Goal: Transaction & Acquisition: Book appointment/travel/reservation

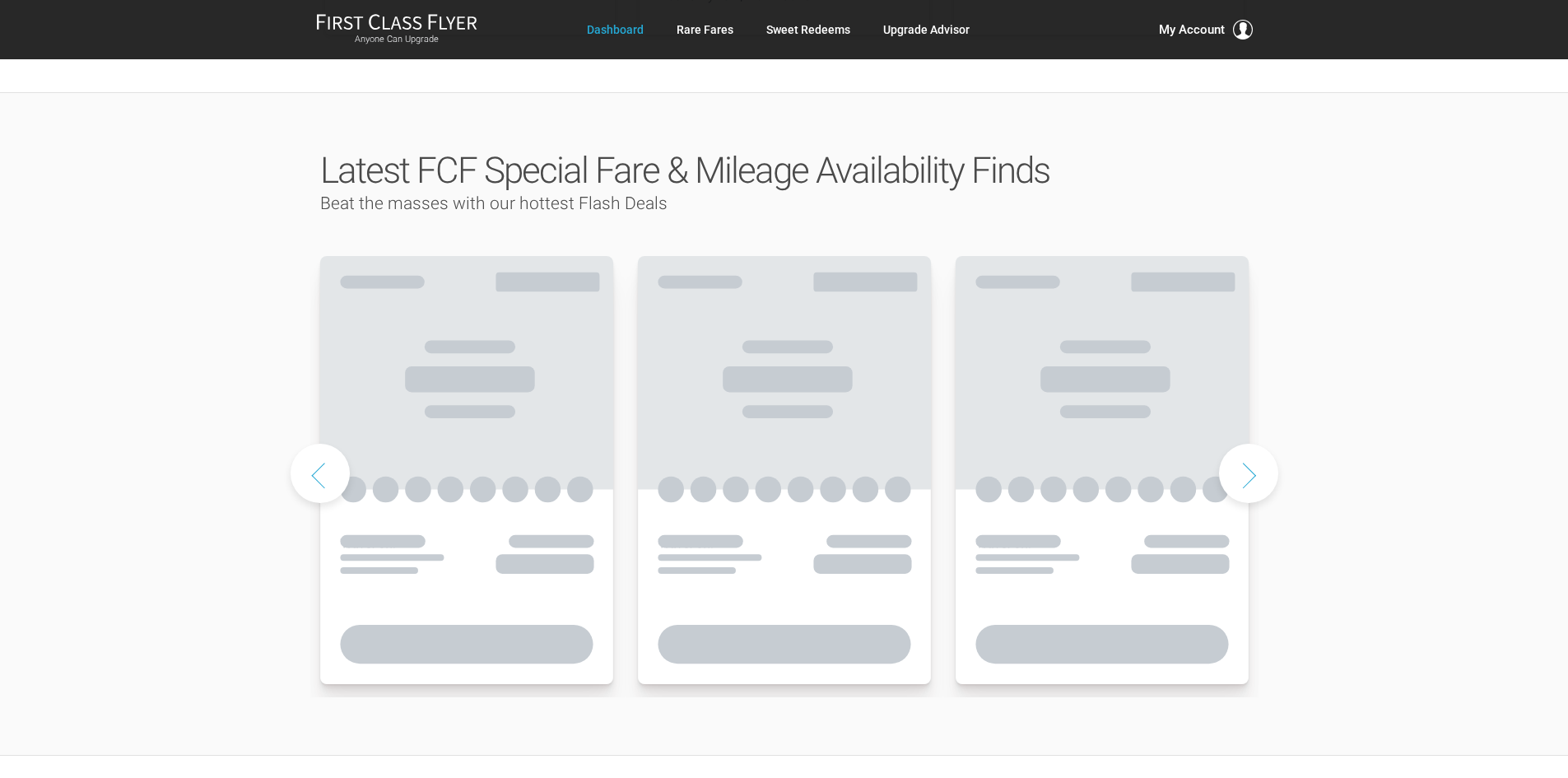
scroll to position [741, 0]
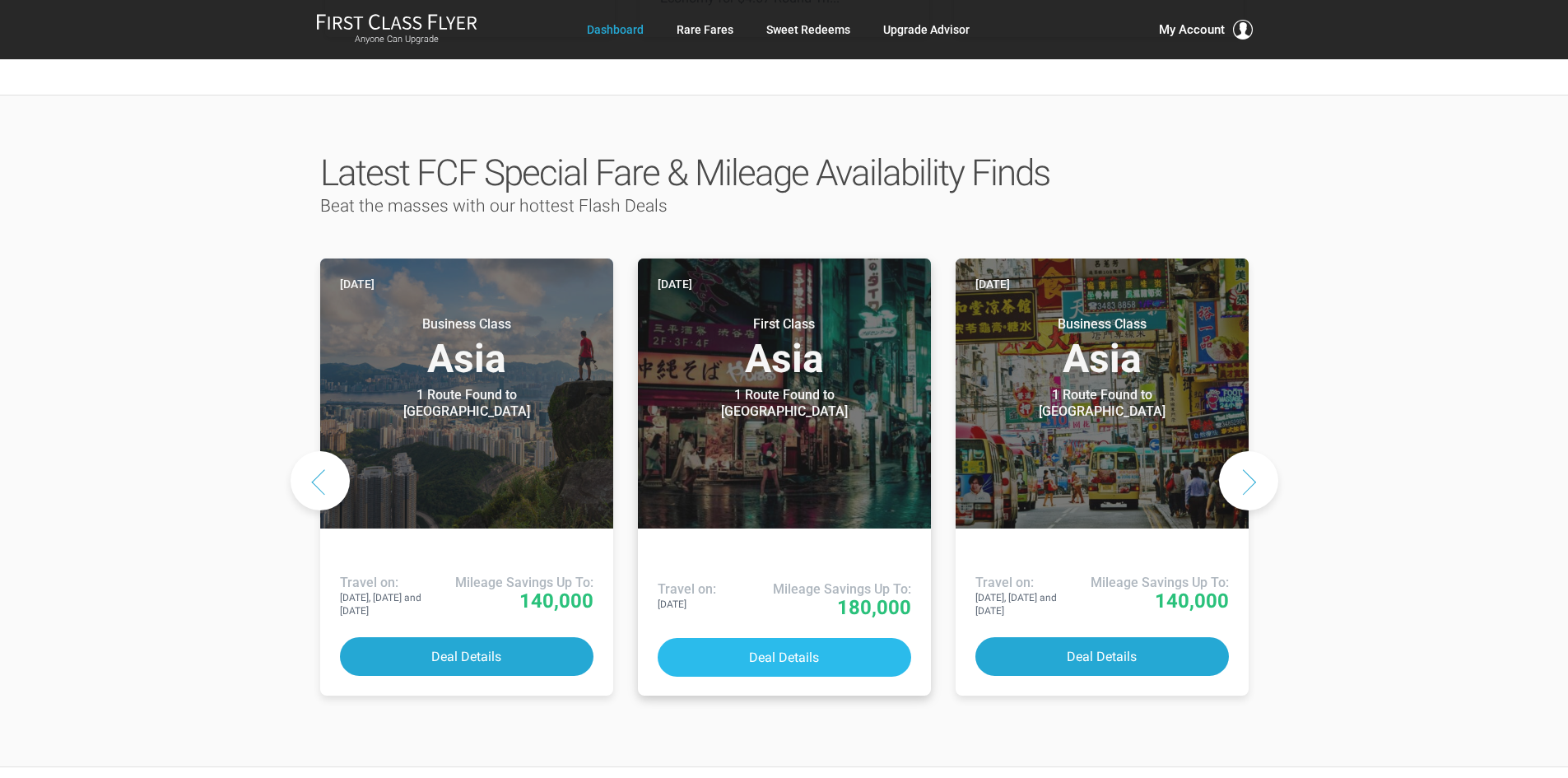
click at [739, 638] on button "Deal Details" at bounding box center [784, 657] width 254 height 38
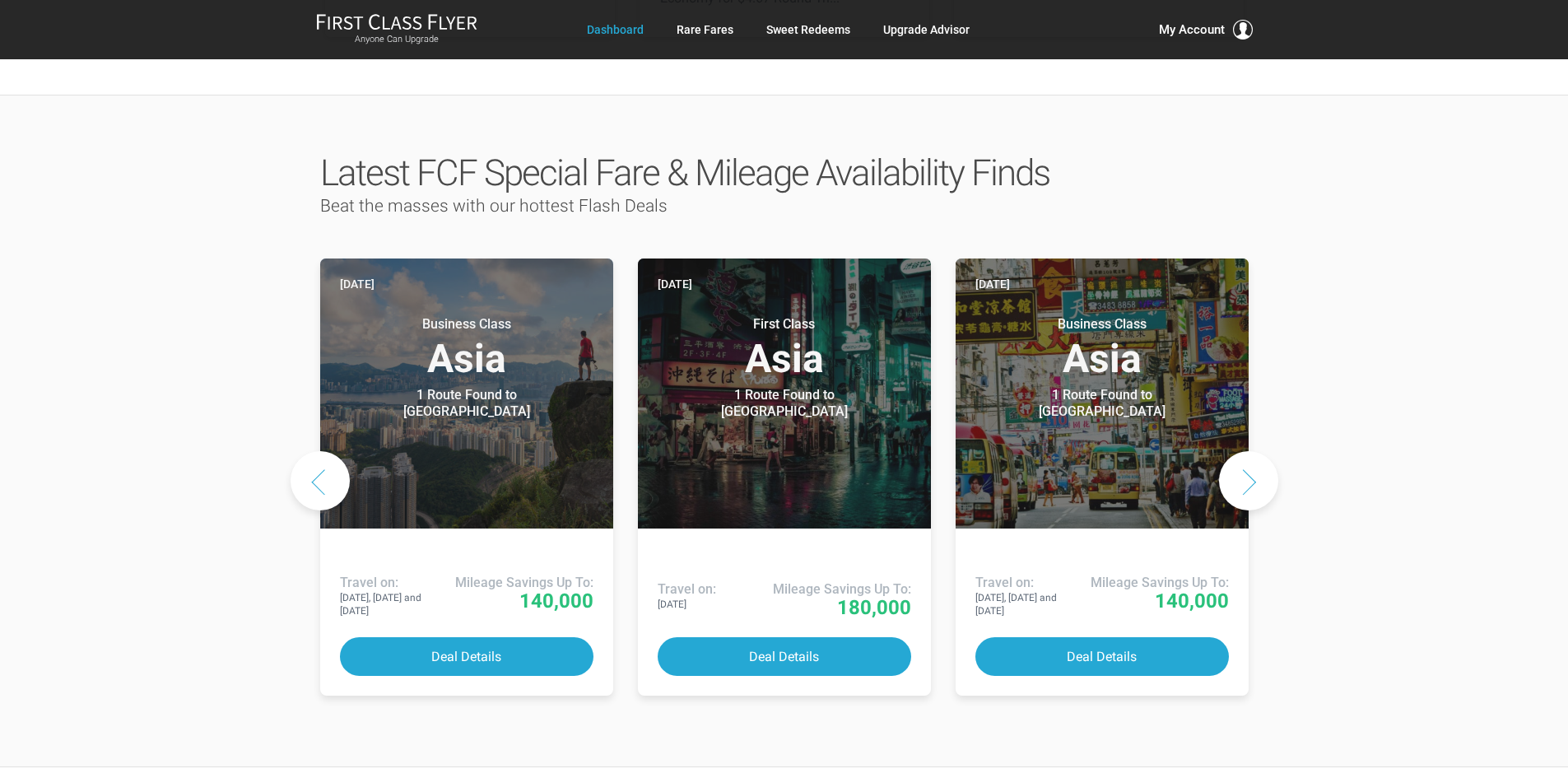
click at [1244, 451] on button "Next slide" at bounding box center [1248, 480] width 60 height 60
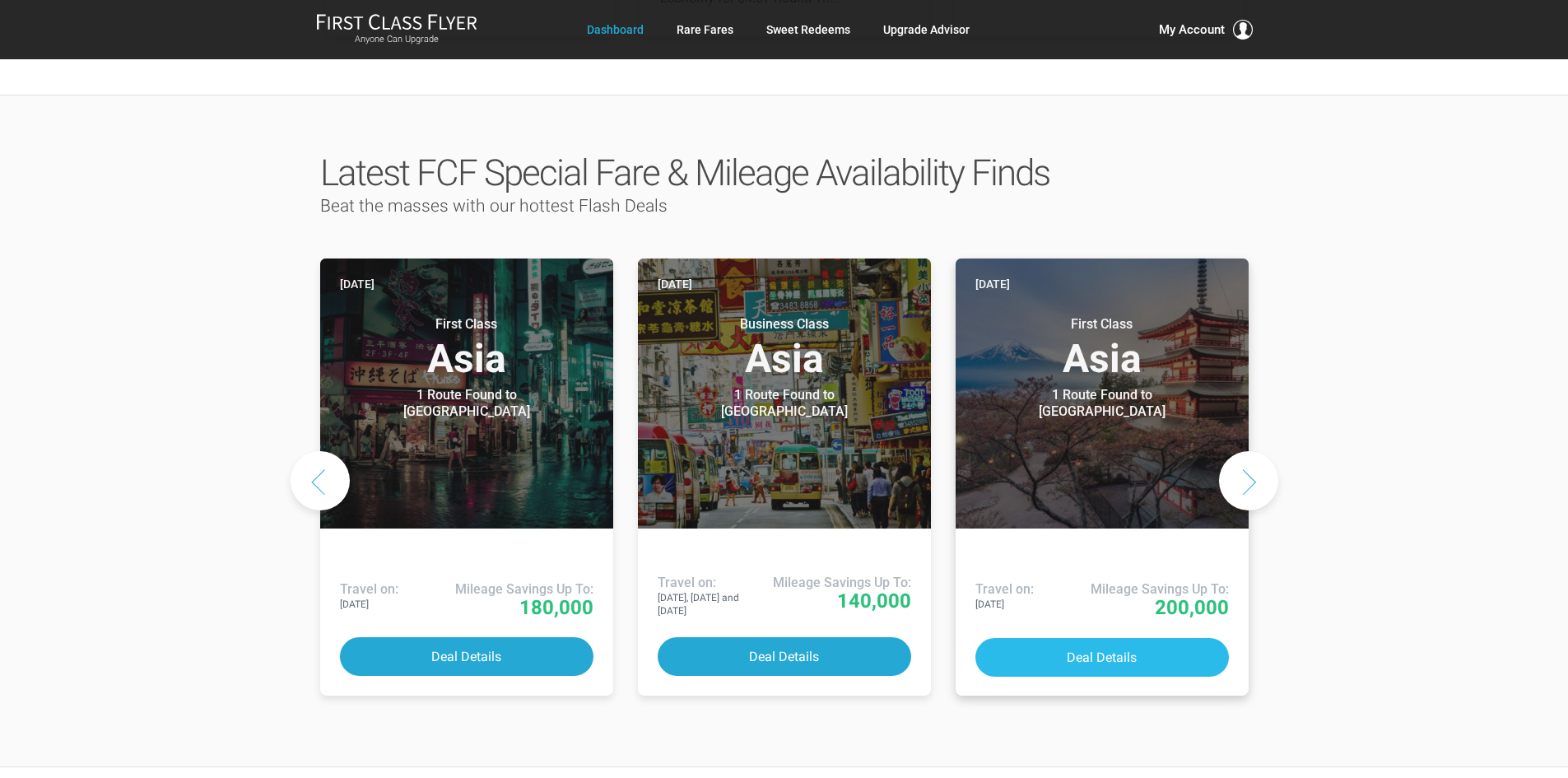
click at [1147, 638] on button "Deal Details" at bounding box center [1102, 657] width 254 height 38
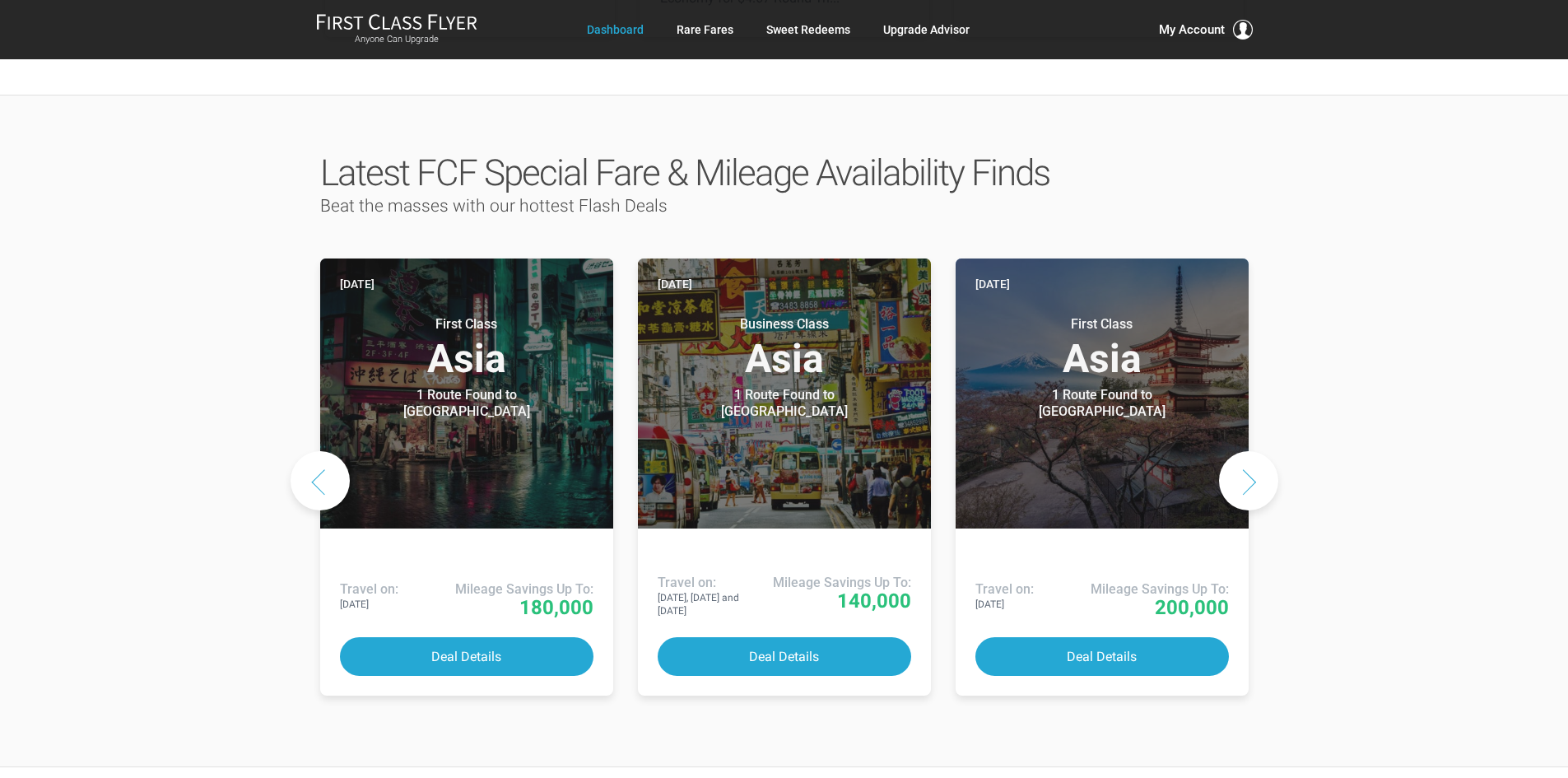
click at [1248, 451] on button "Next slide" at bounding box center [1248, 480] width 60 height 60
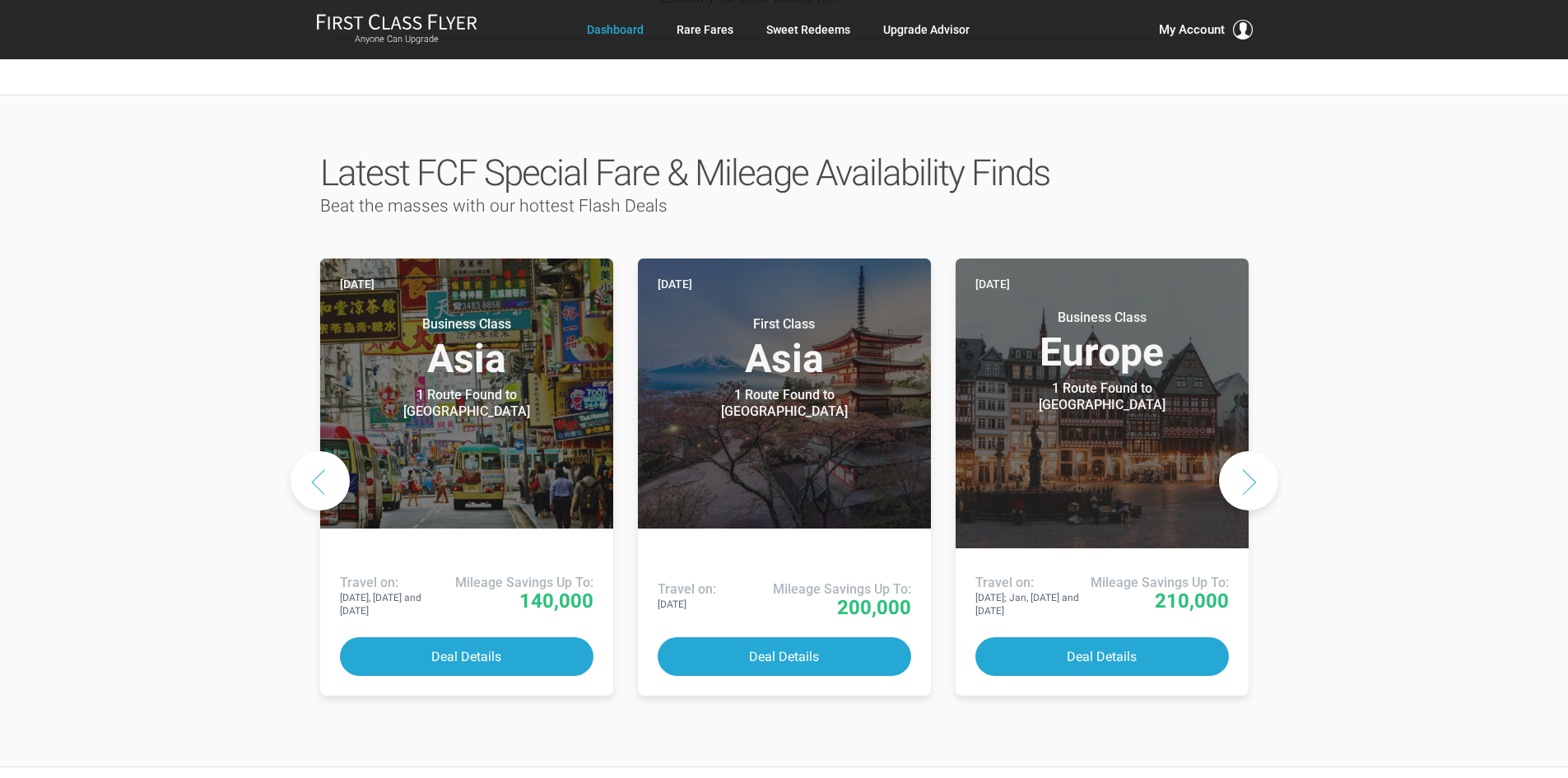
click at [1248, 451] on button "Next slide" at bounding box center [1248, 480] width 60 height 60
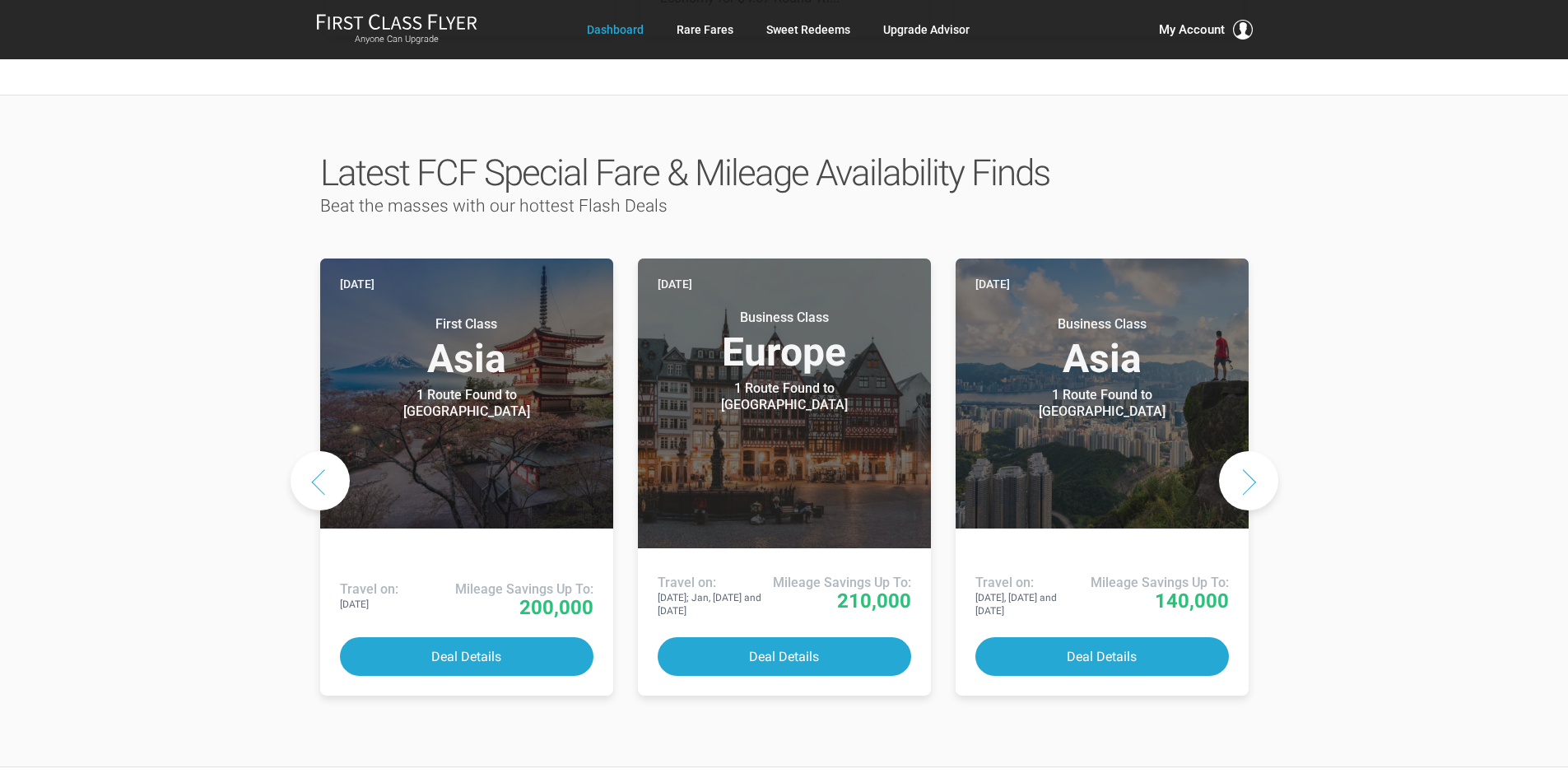
click at [1248, 451] on button "Next slide" at bounding box center [1248, 480] width 60 height 60
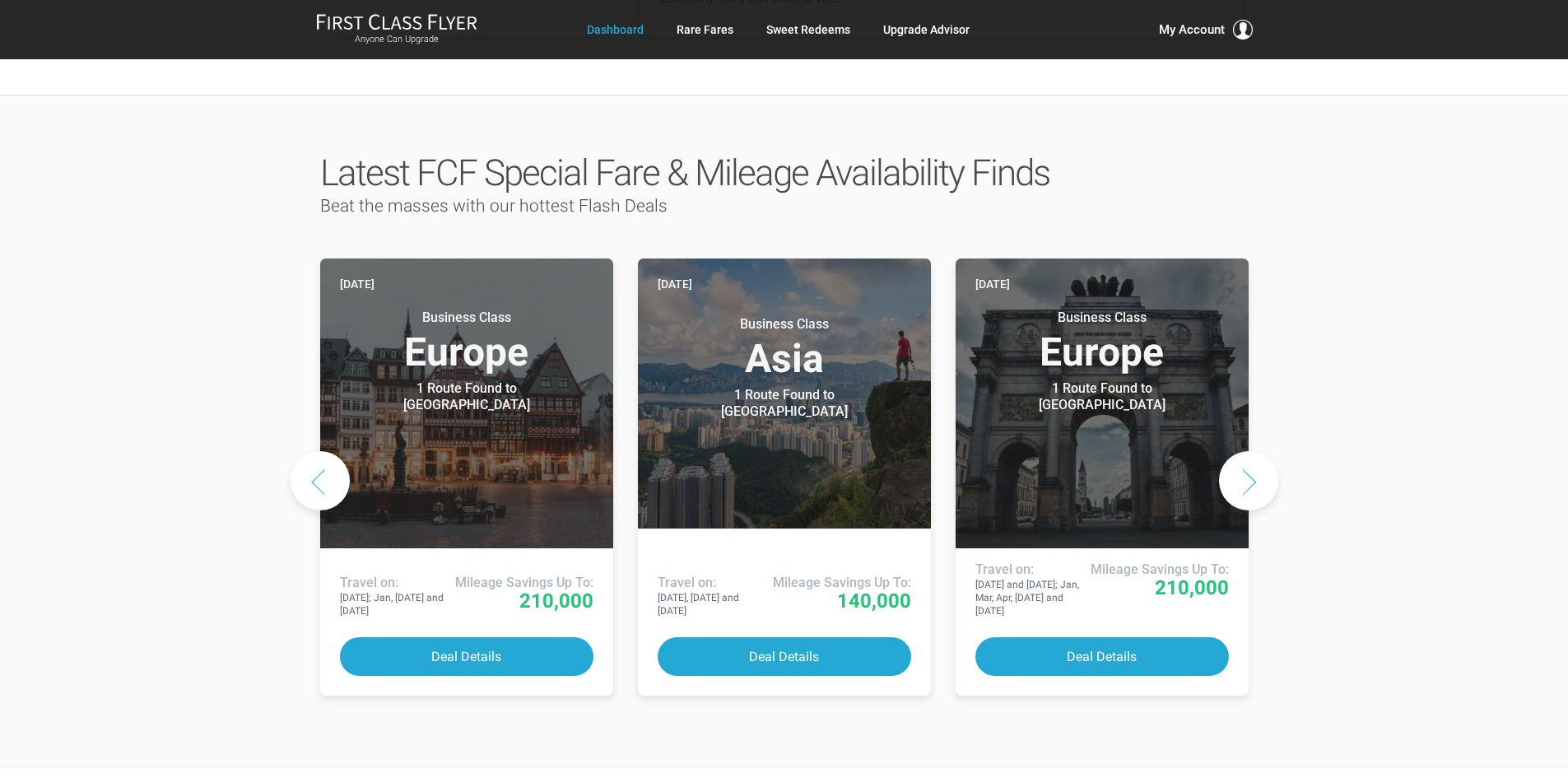
click at [1248, 451] on button "Next slide" at bounding box center [1248, 480] width 60 height 60
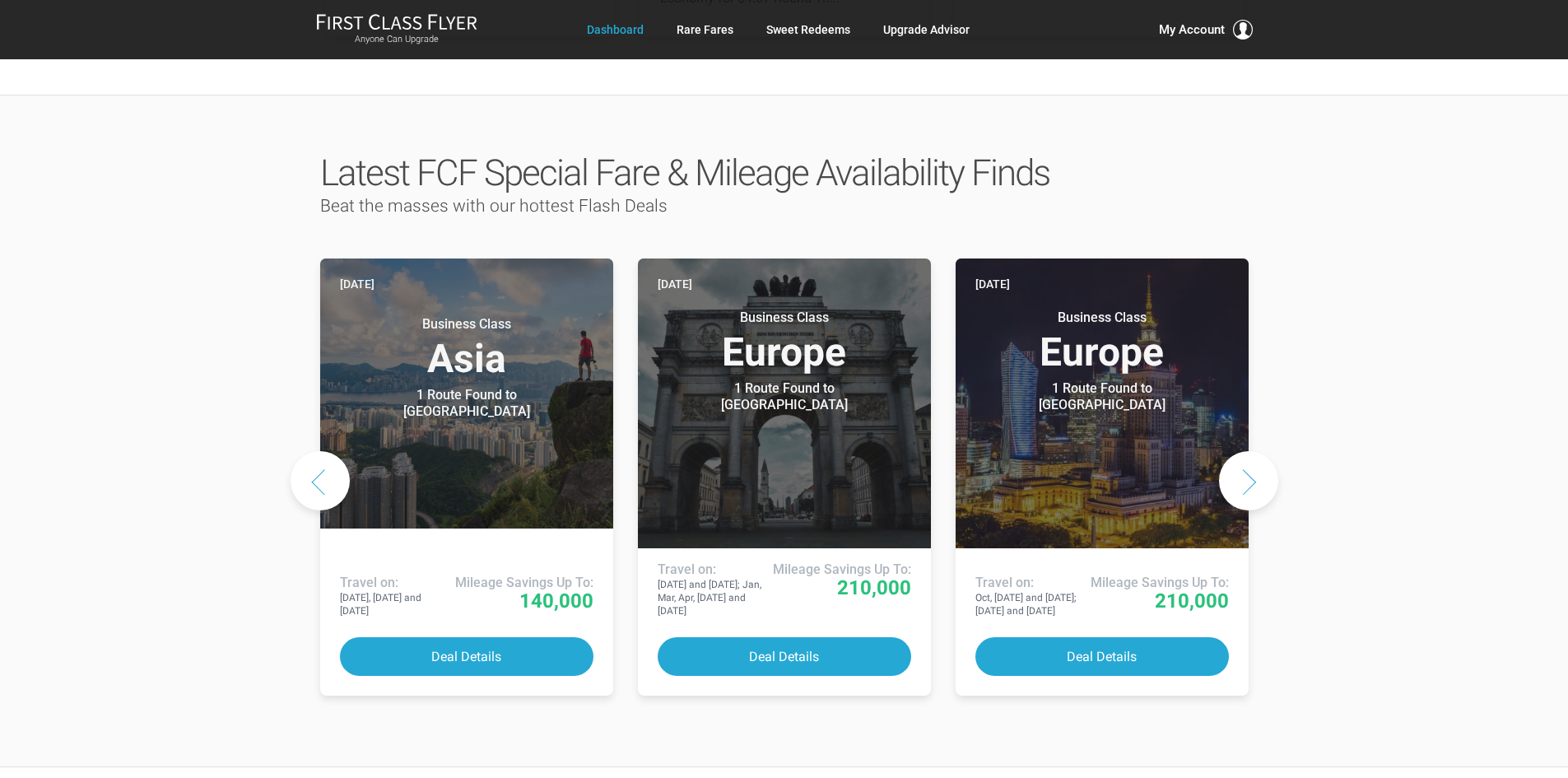
click at [1248, 451] on button "Next slide" at bounding box center [1248, 480] width 60 height 60
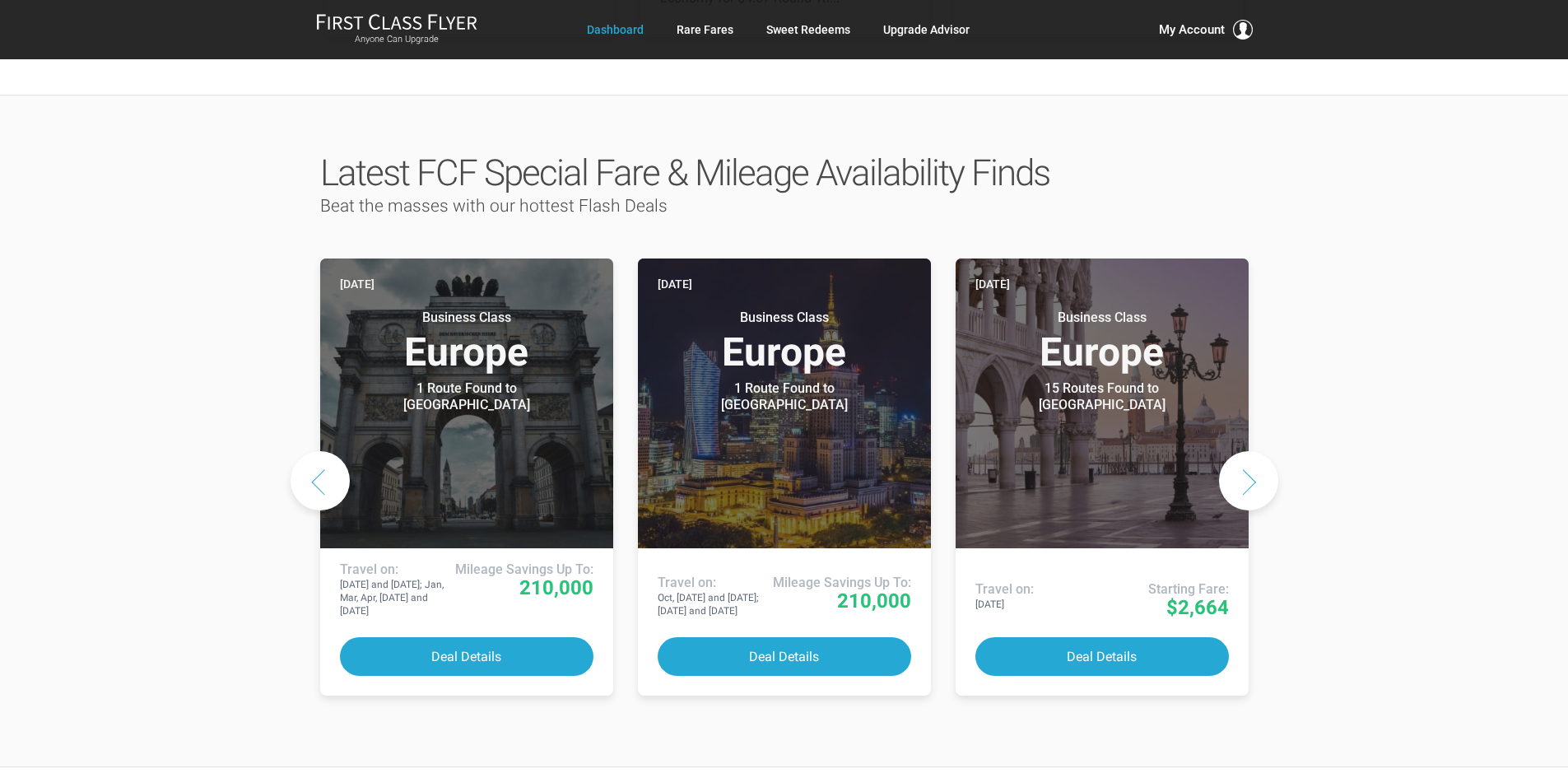
click at [1248, 451] on button "Next slide" at bounding box center [1248, 480] width 60 height 60
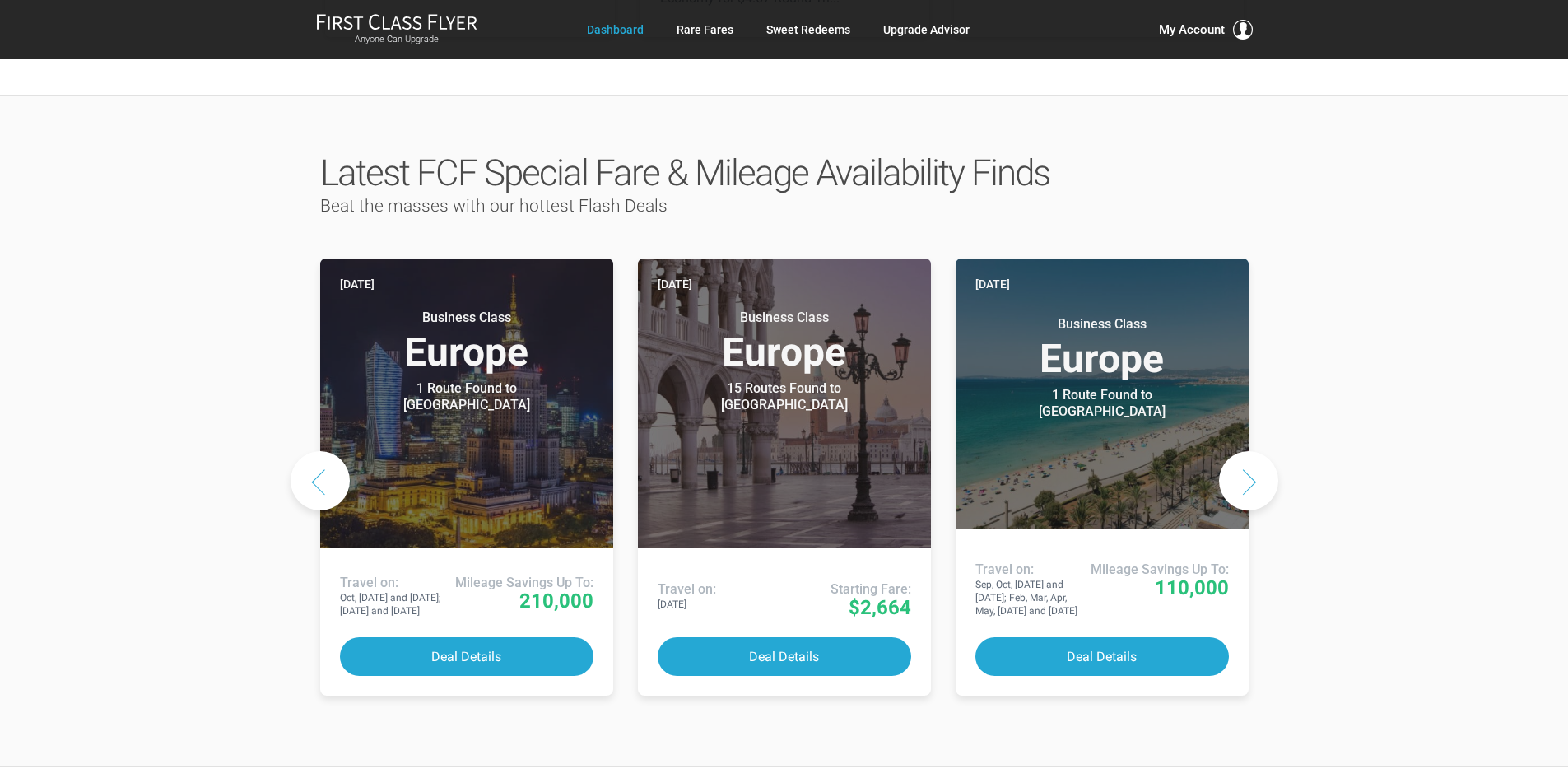
click at [1248, 451] on button "Next slide" at bounding box center [1248, 480] width 60 height 60
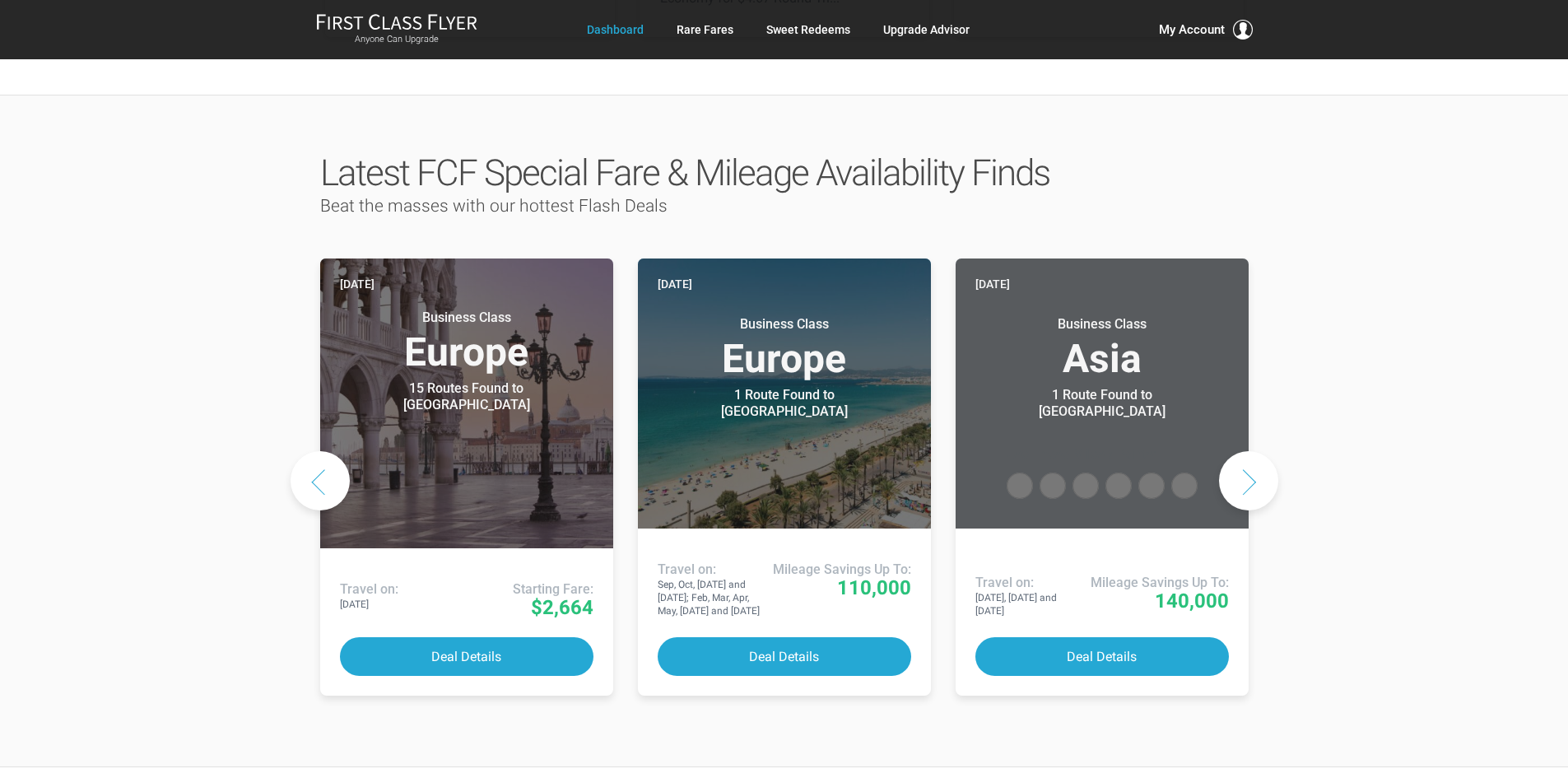
click at [1248, 451] on button "Next slide" at bounding box center [1248, 480] width 60 height 60
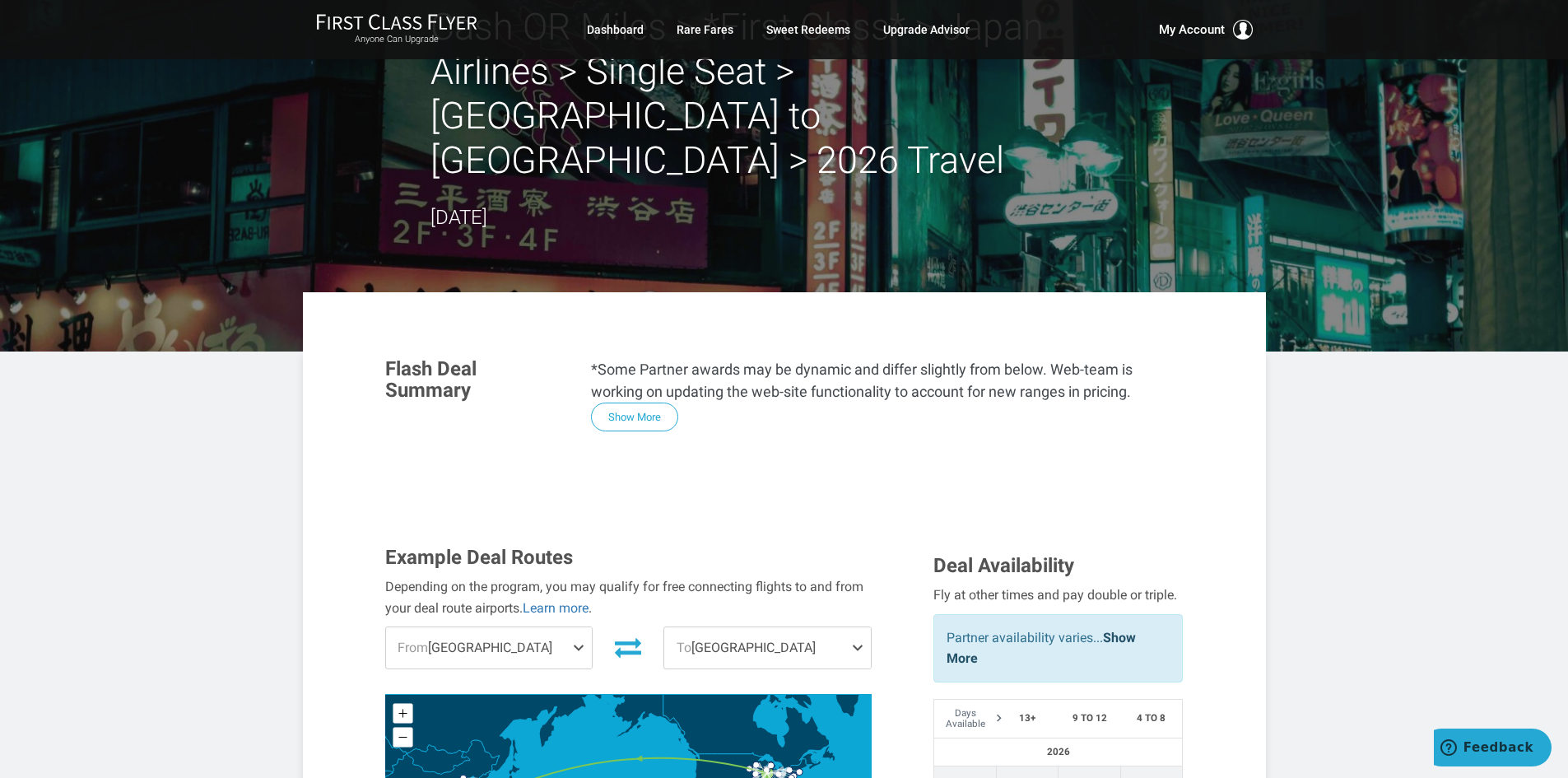
scroll to position [165, 0]
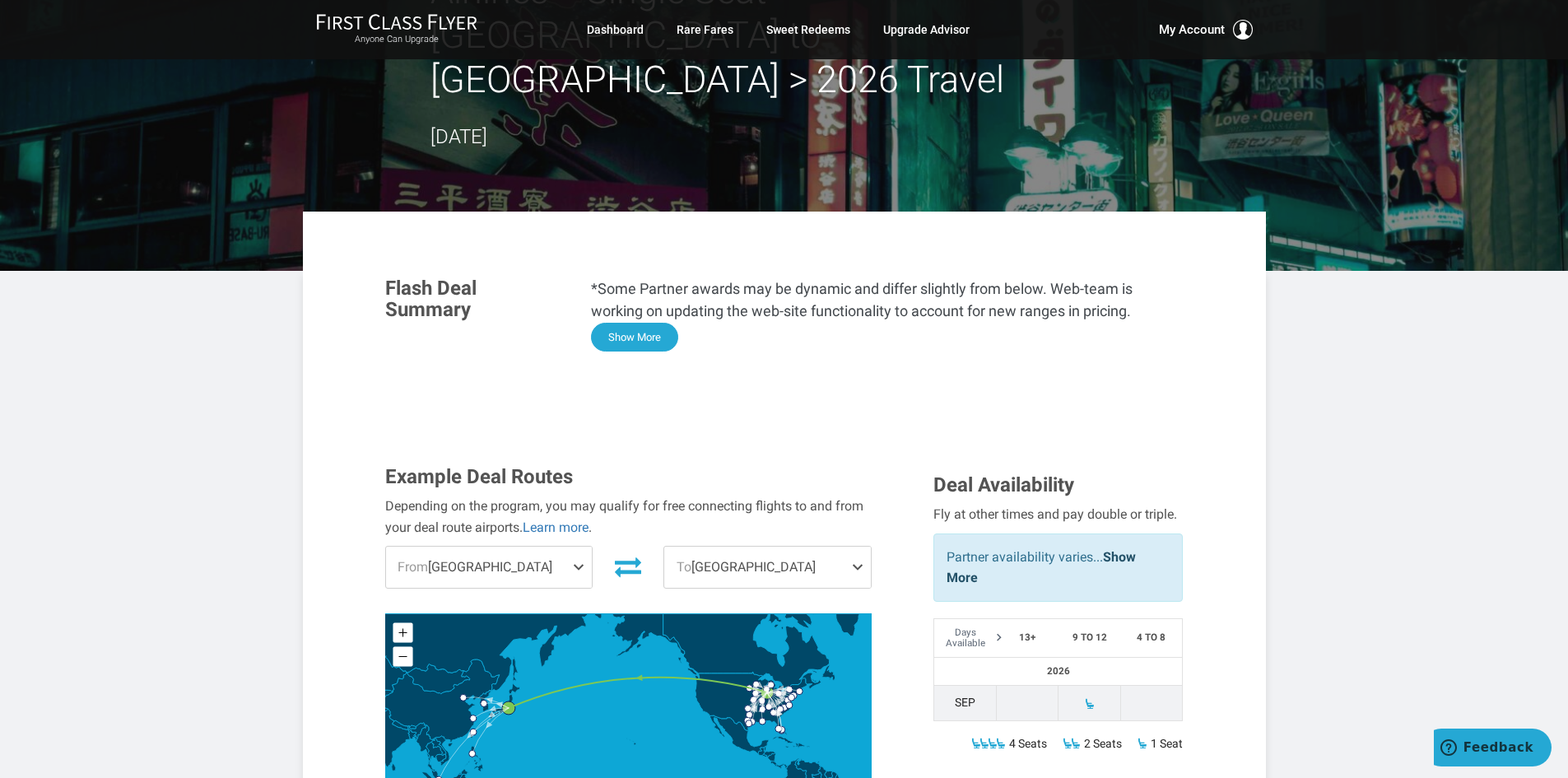
click at [646, 323] on button "Show More" at bounding box center [634, 336] width 87 height 28
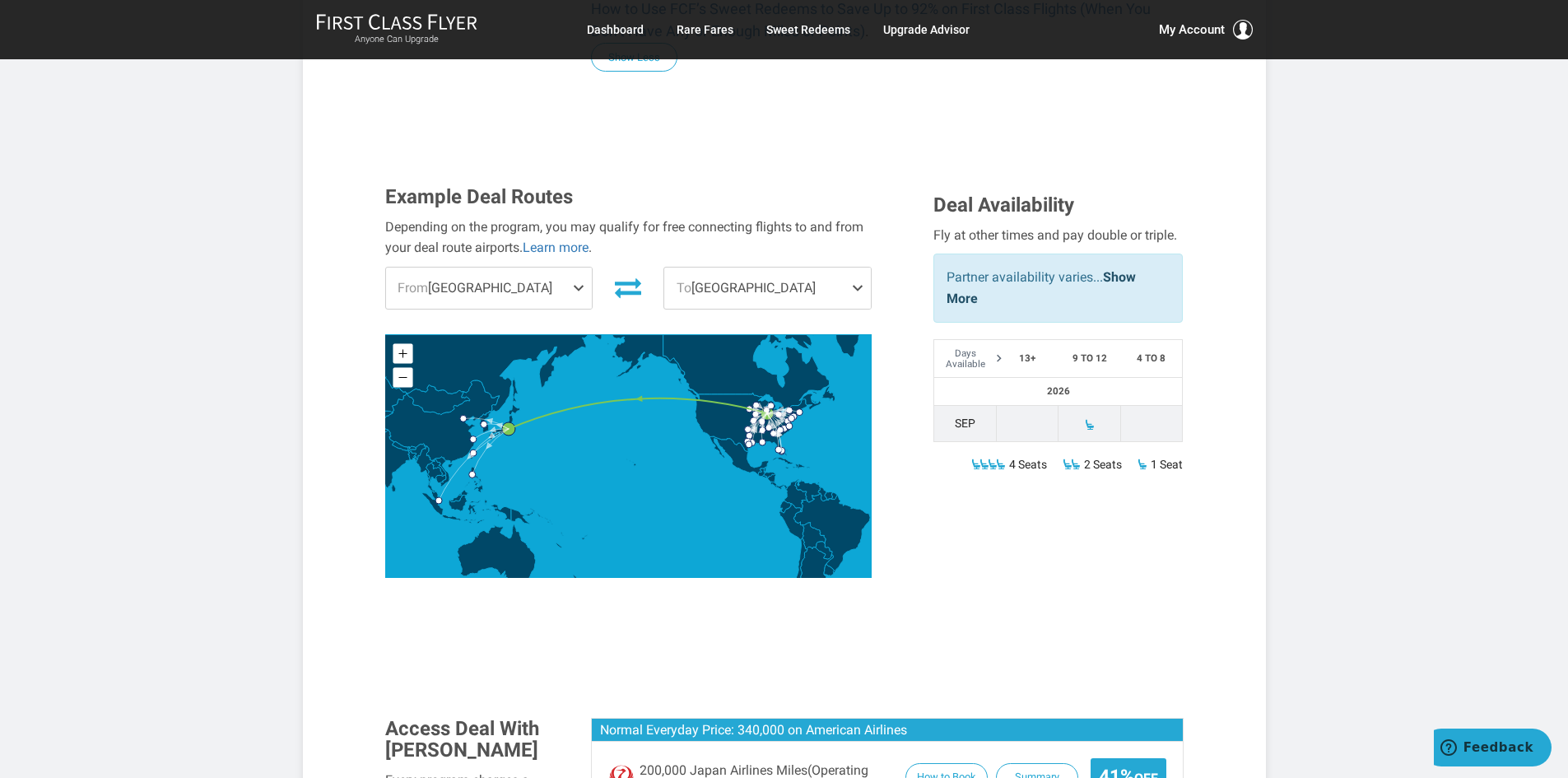
scroll to position [1400, 0]
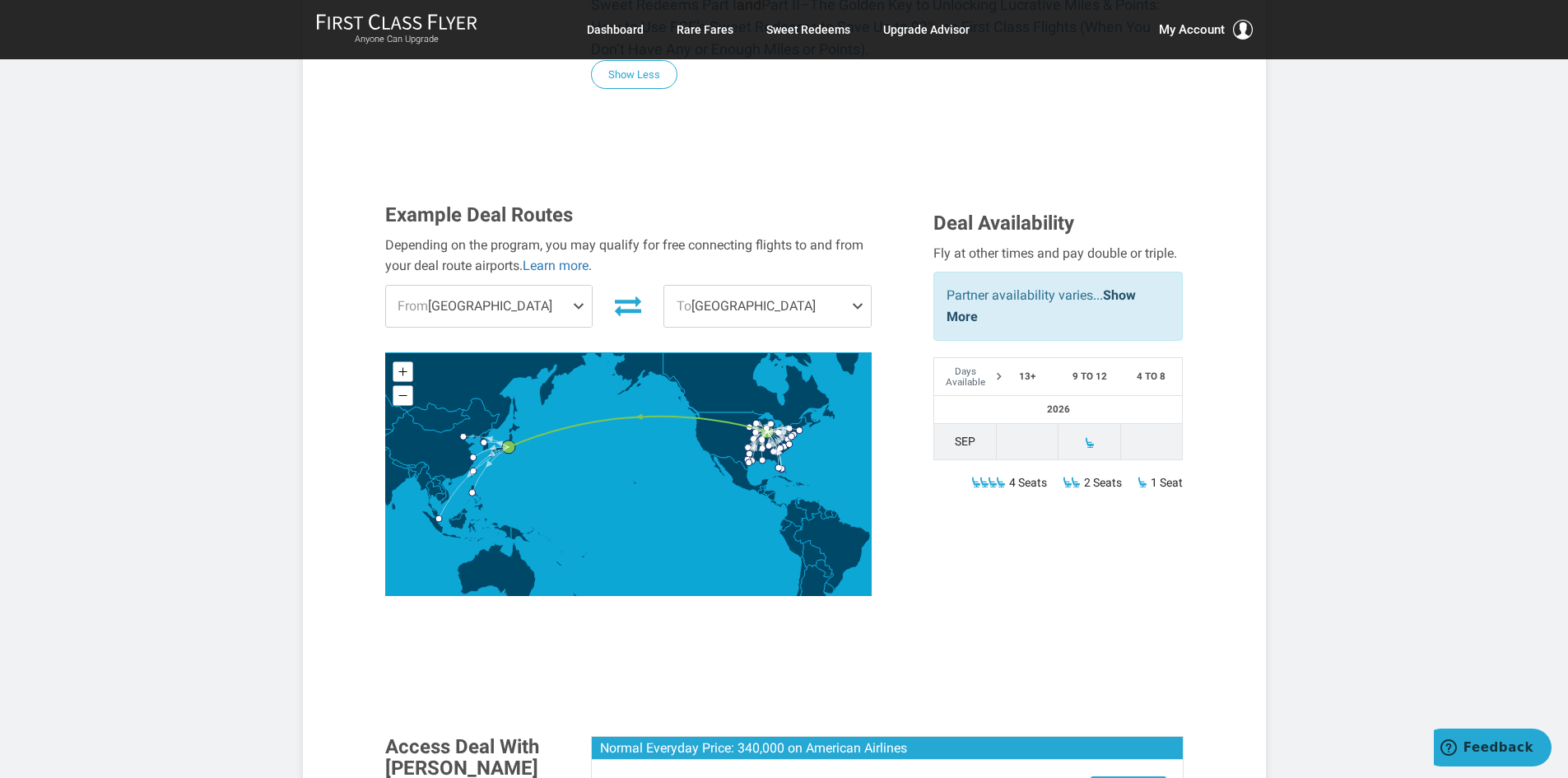
click at [466, 286] on span "From Chicago" at bounding box center [489, 306] width 207 height 41
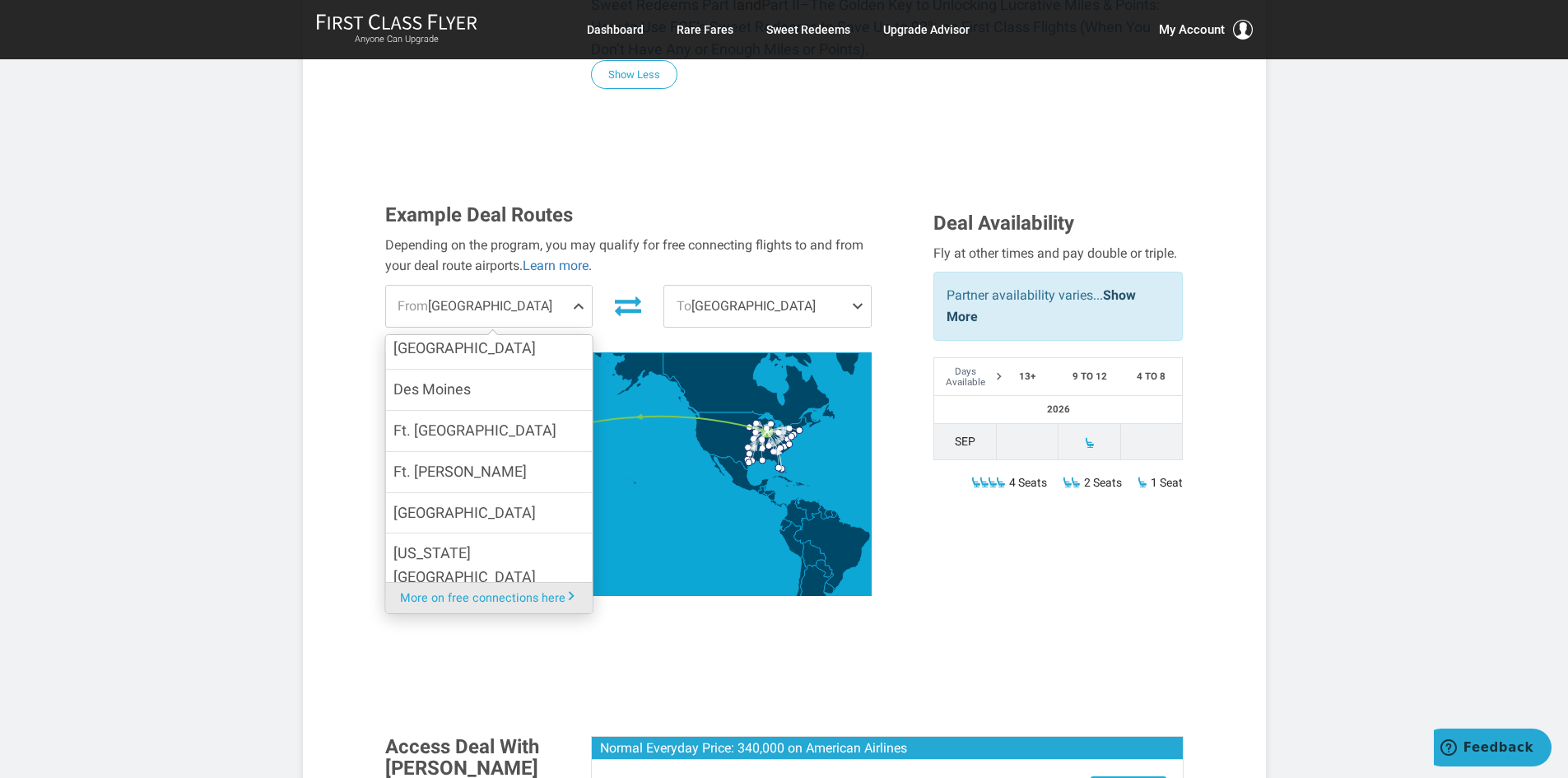
scroll to position [329, 0]
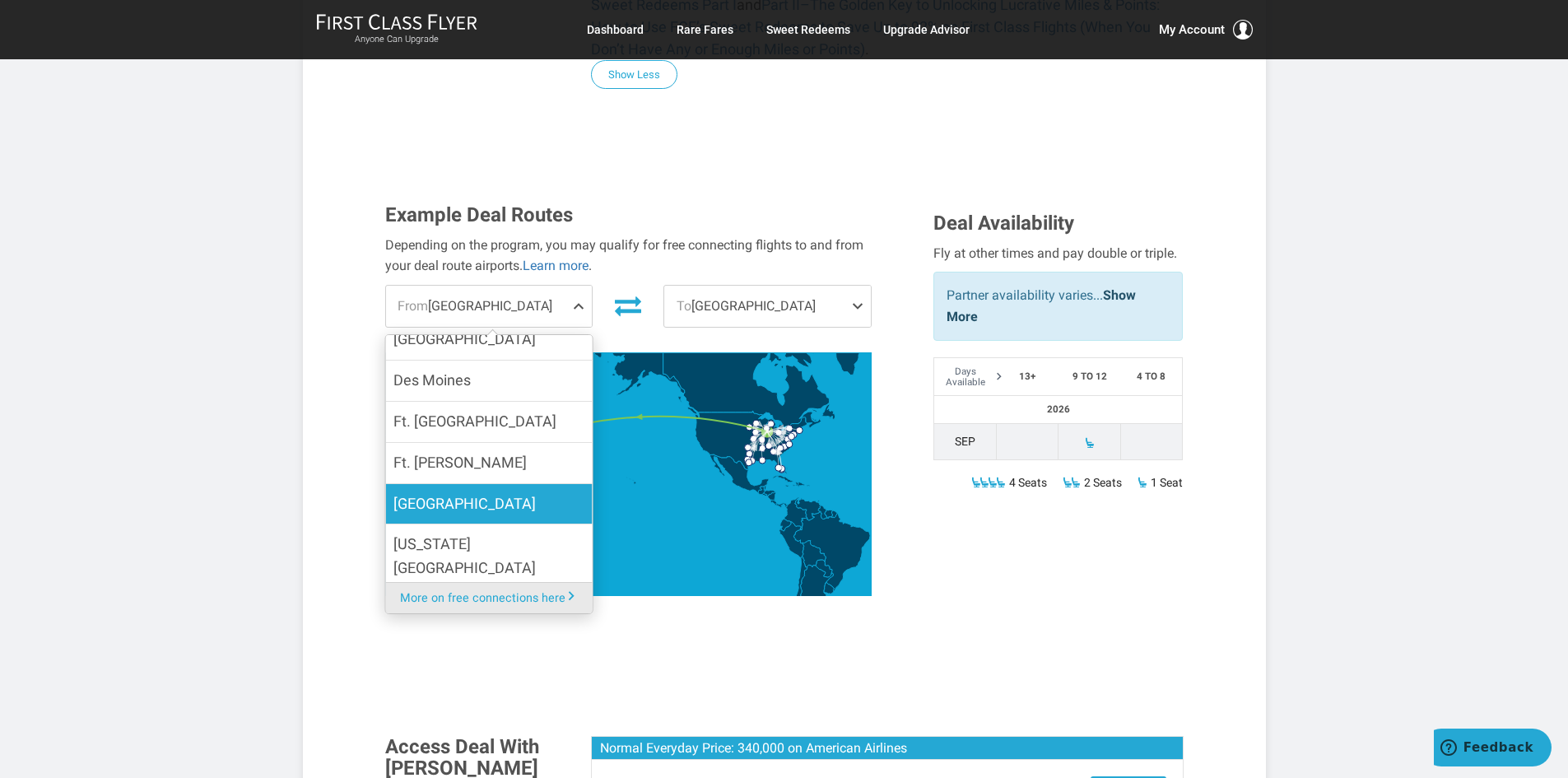
click at [451, 484] on label "Houston" at bounding box center [489, 504] width 207 height 40
click at [0, 0] on input "Houston" at bounding box center [0, 0] width 0 height 0
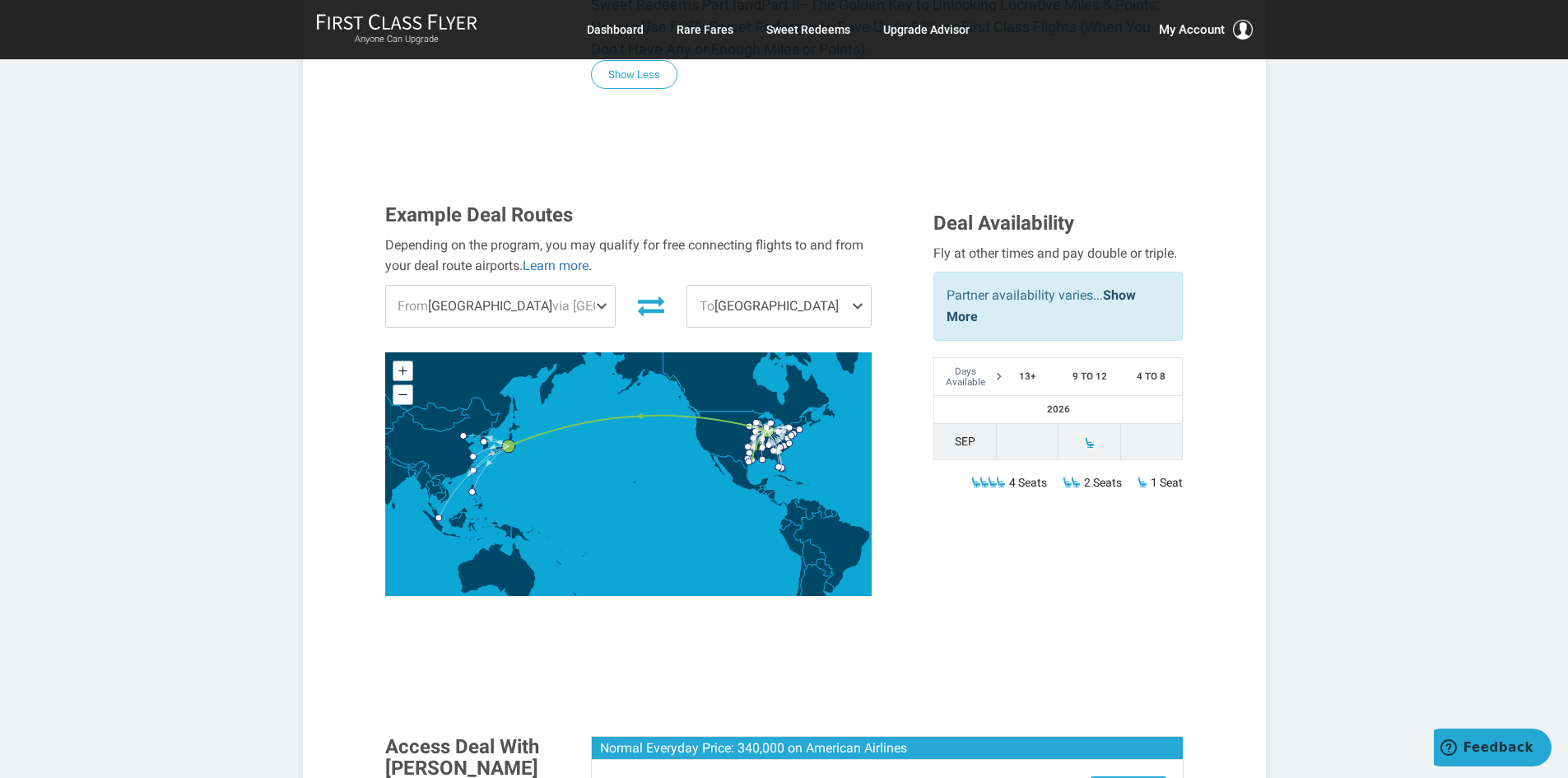
click at [854, 286] on span at bounding box center [861, 306] width 20 height 41
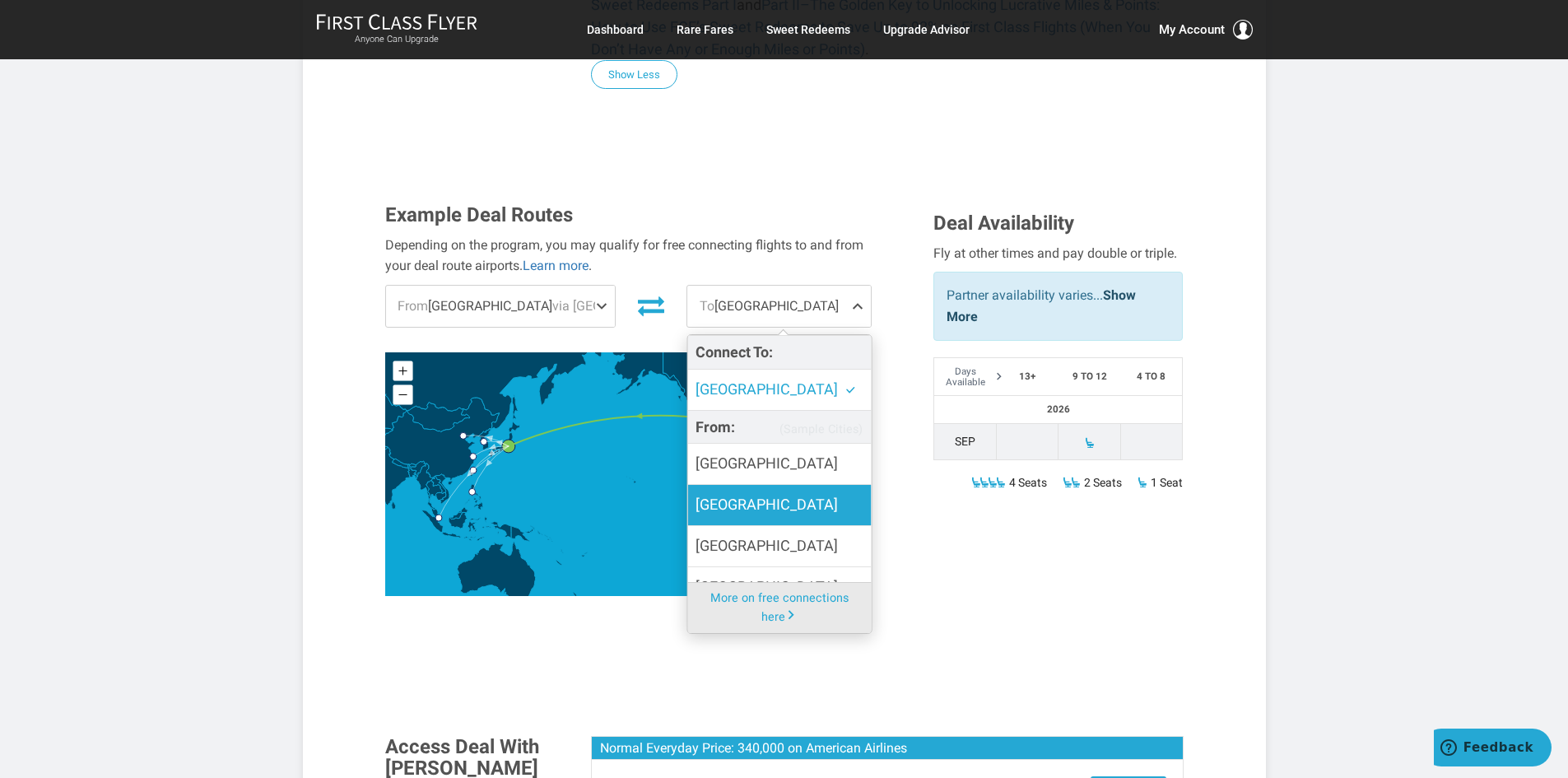
click at [721, 485] on label "Manila" at bounding box center [779, 505] width 183 height 40
click at [0, 0] on input "Manila" at bounding box center [0, 0] width 0 height 0
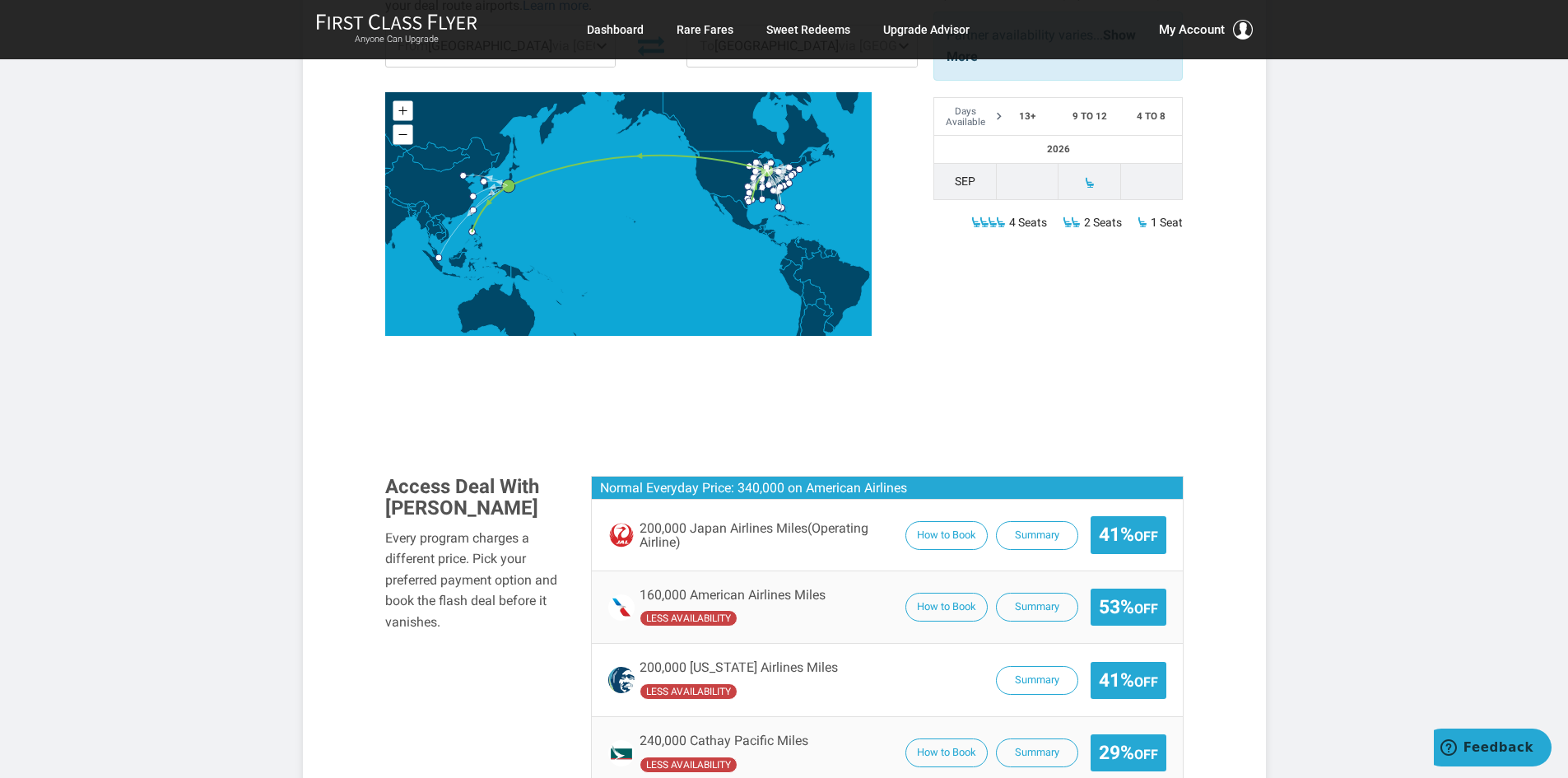
scroll to position [1729, 0]
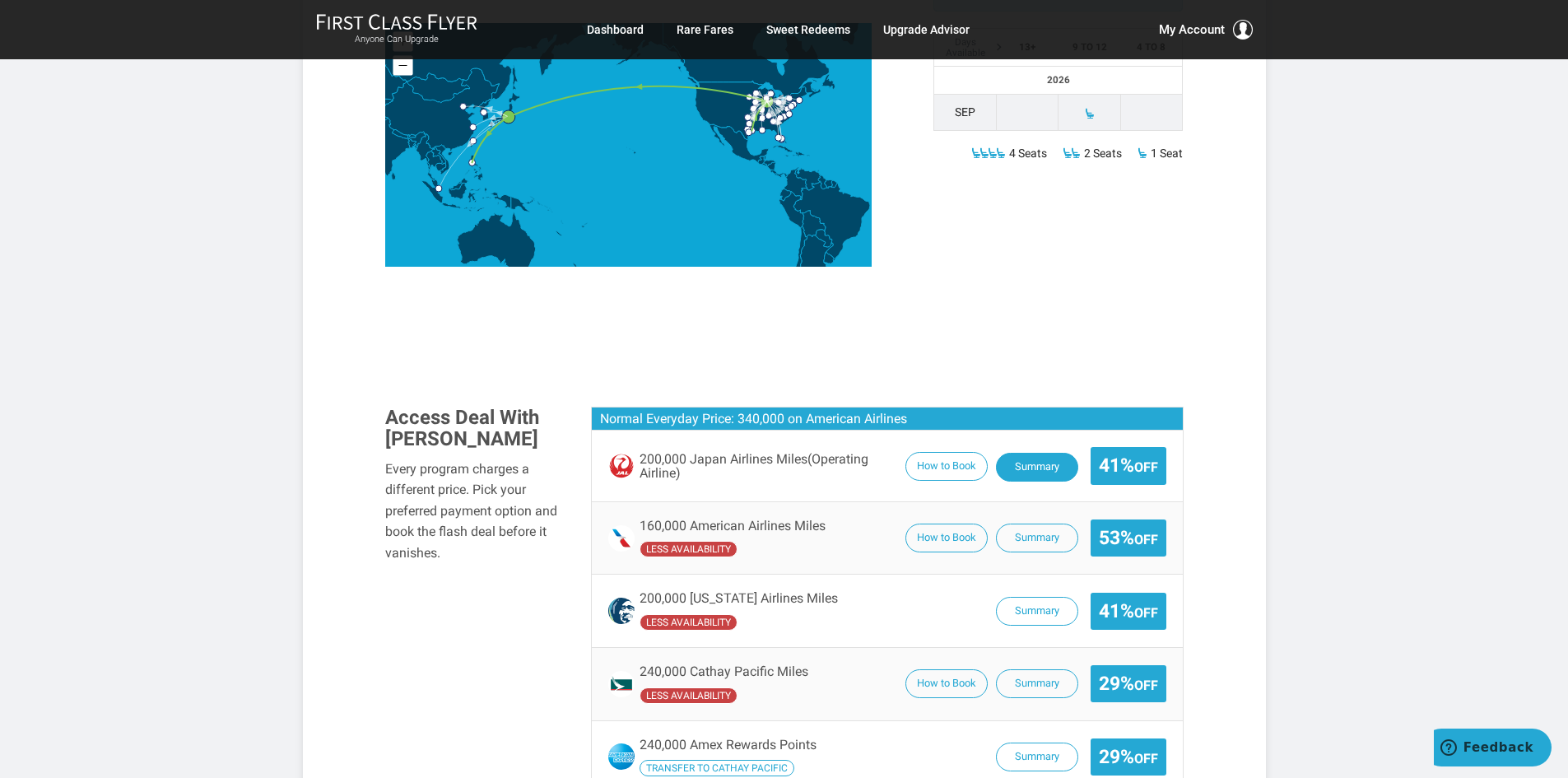
click at [996, 453] on button "Summary" at bounding box center [1037, 466] width 82 height 28
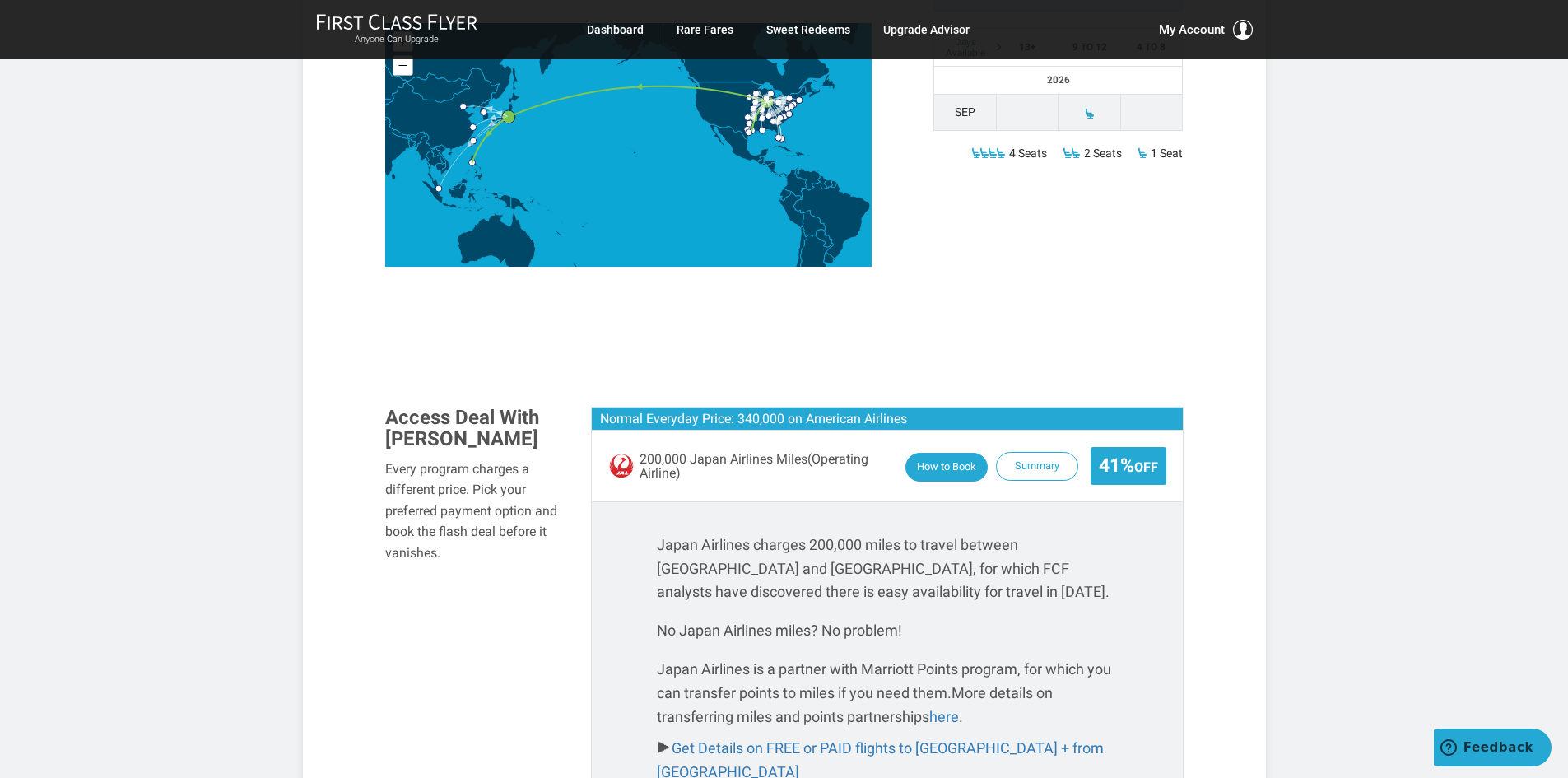
click at [905, 453] on button "How to Book" at bounding box center [946, 466] width 82 height 28
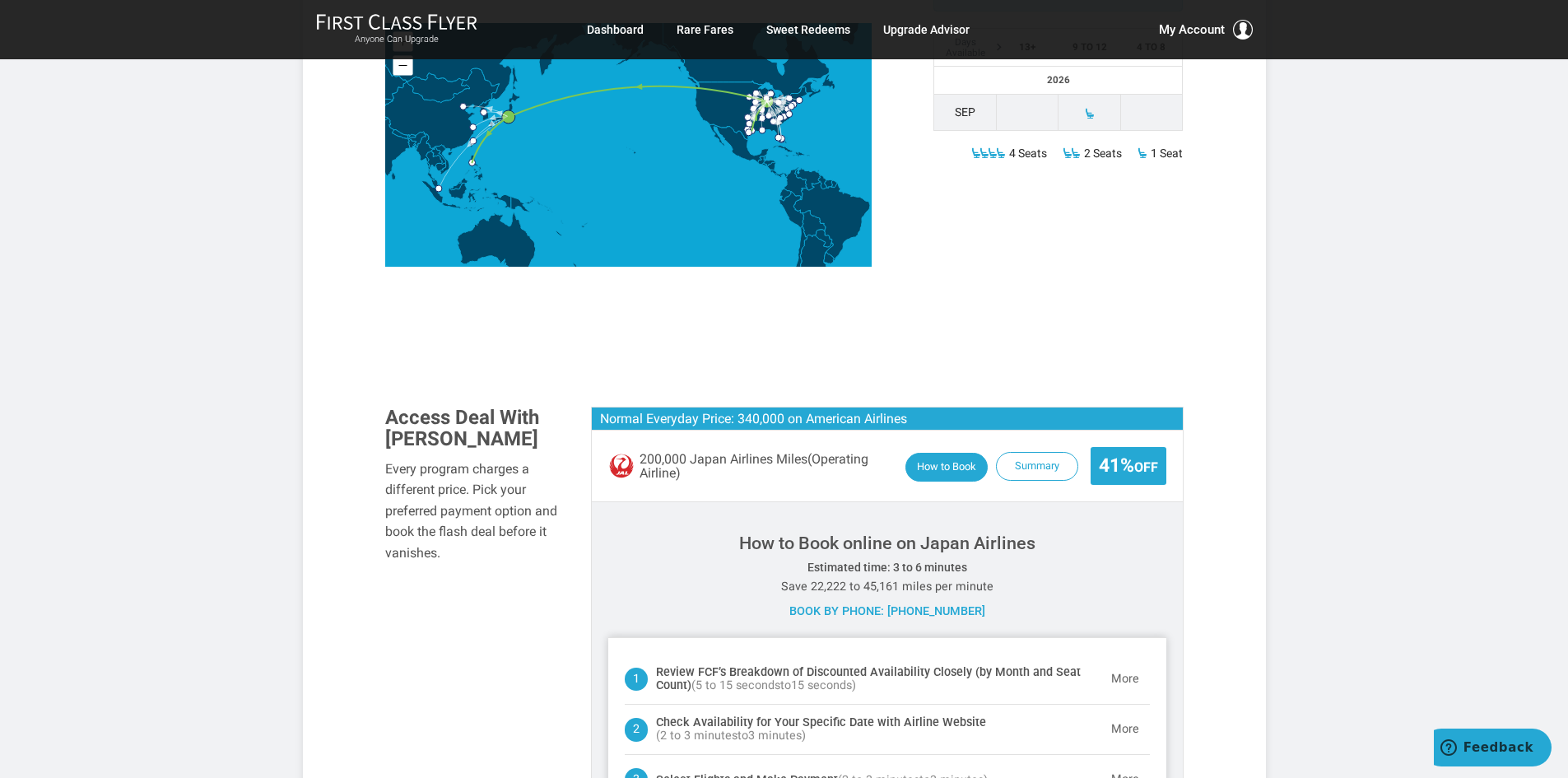
click at [927, 453] on button "How to Book" at bounding box center [946, 466] width 82 height 28
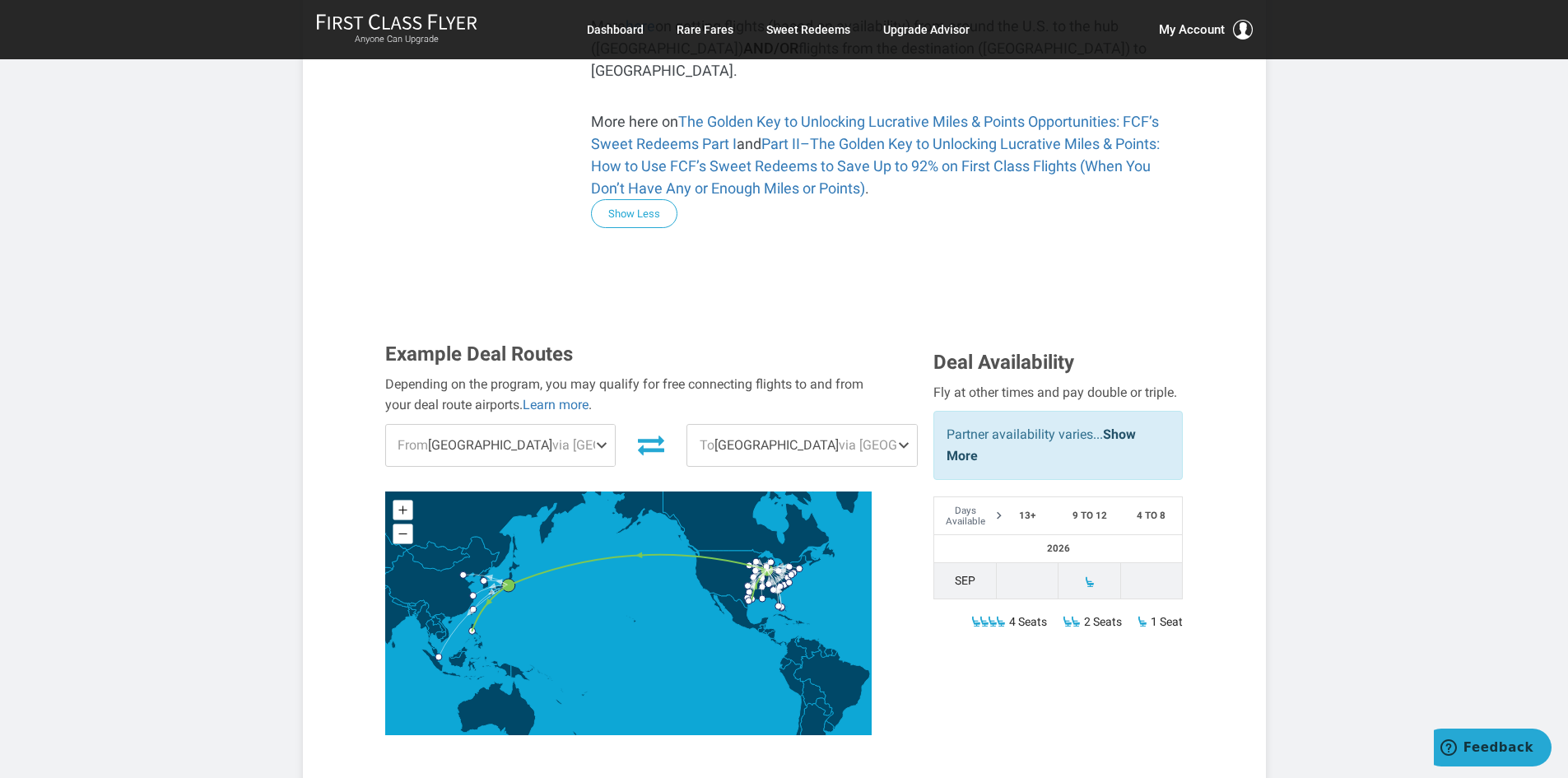
scroll to position [1235, 0]
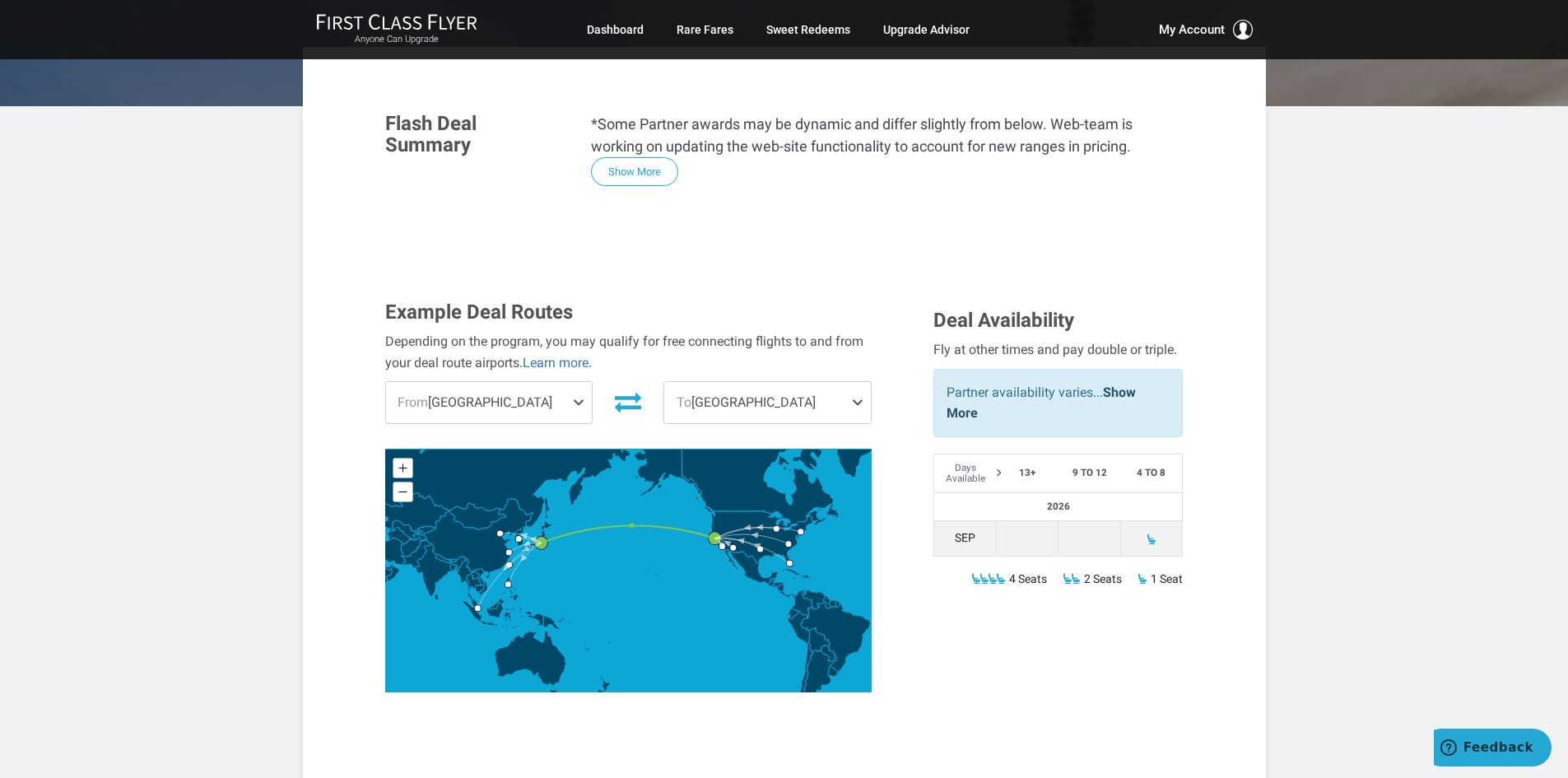
scroll to position [659, 0]
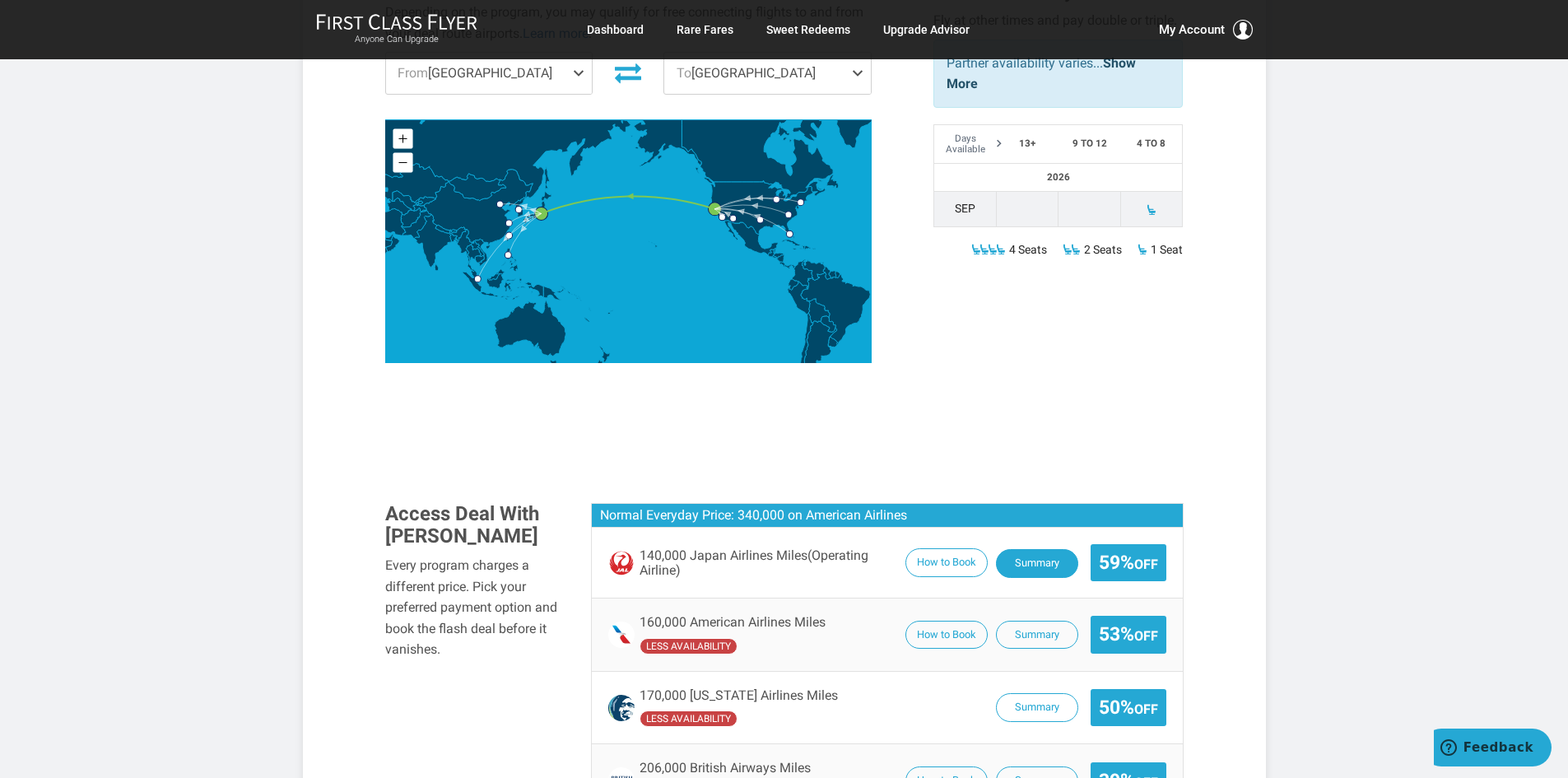
click at [1032, 549] on button "Summary" at bounding box center [1037, 563] width 82 height 28
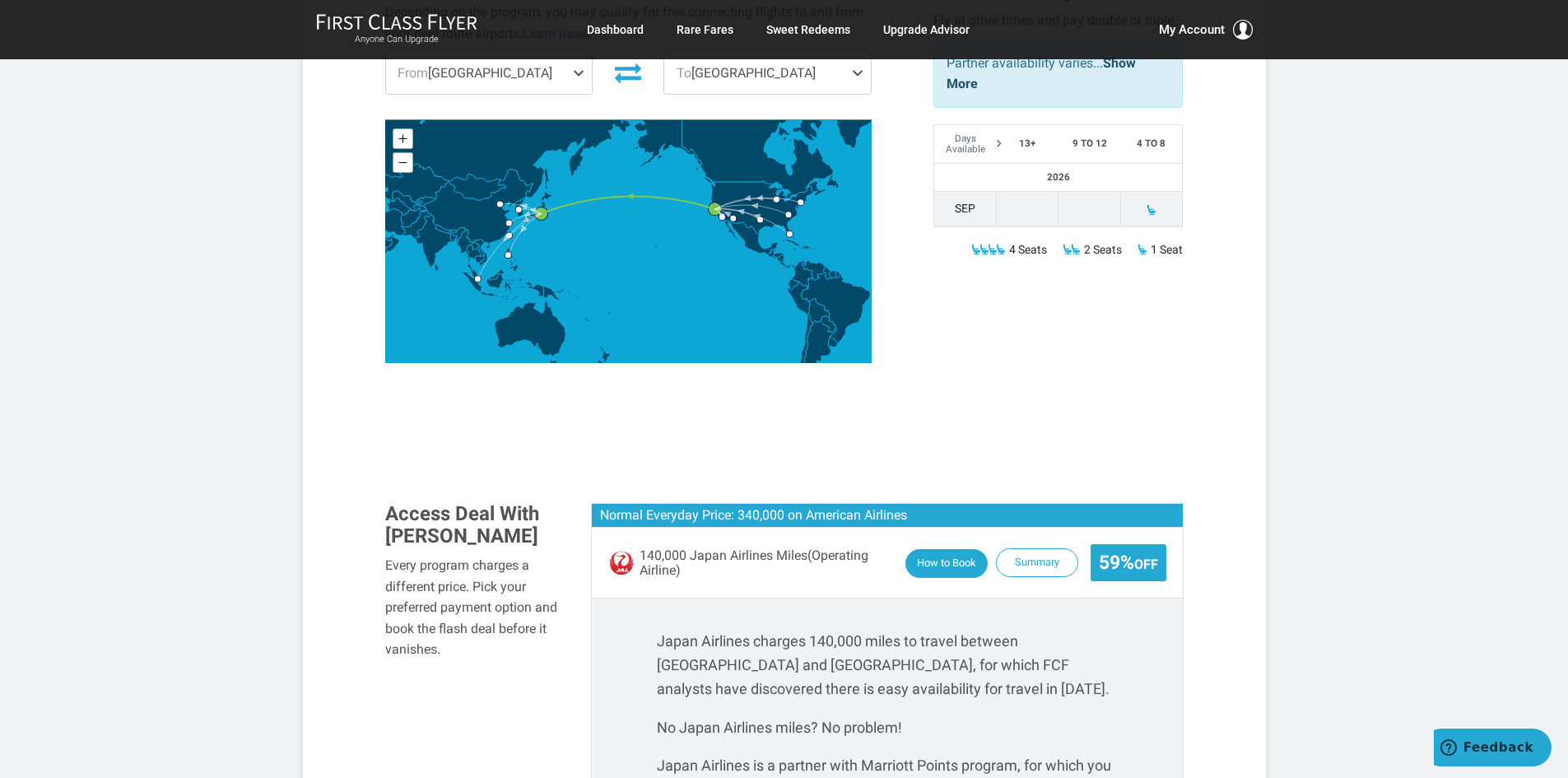
click at [953, 549] on button "How to Book" at bounding box center [946, 563] width 82 height 28
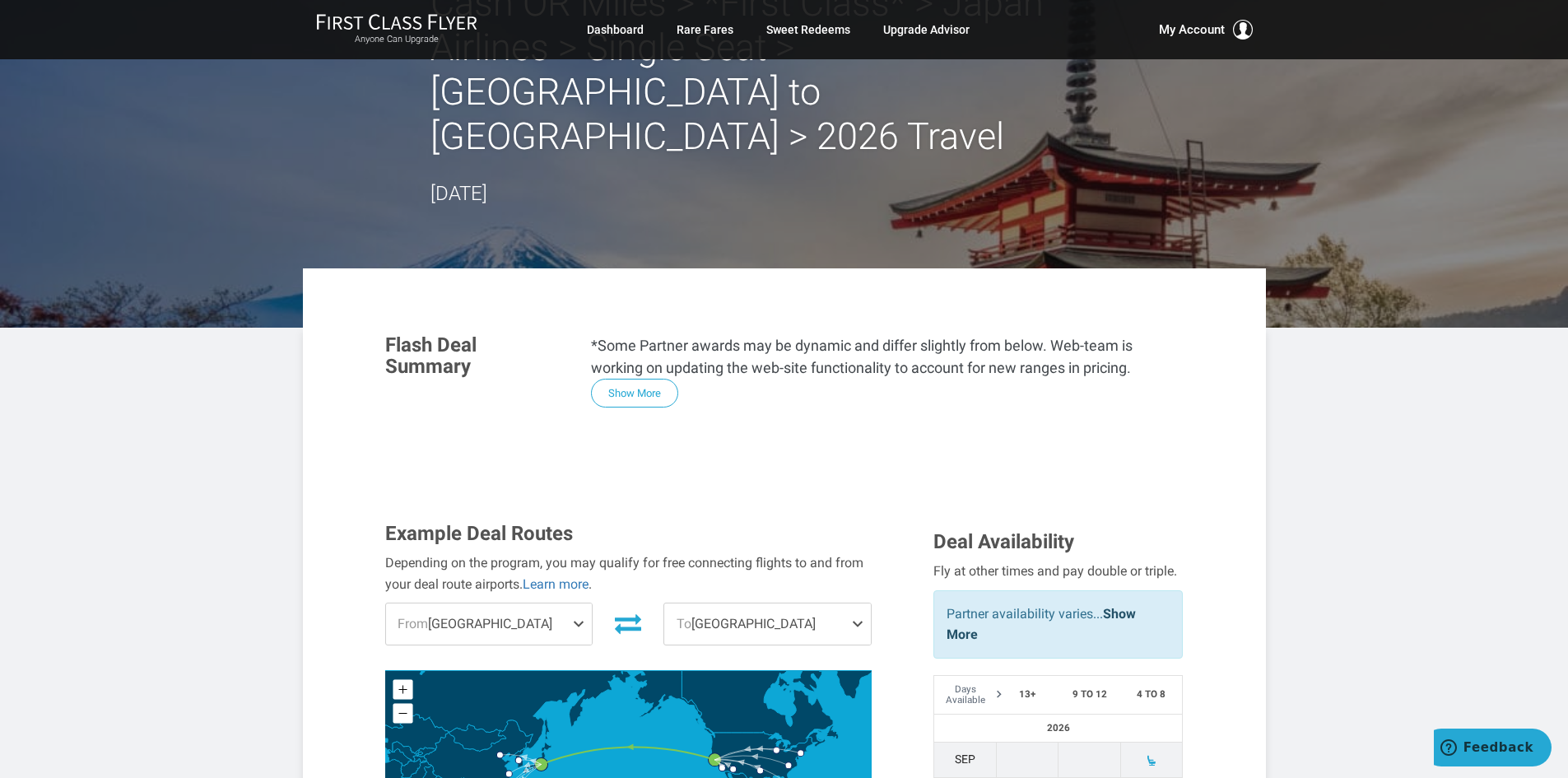
scroll to position [0, 0]
